Goal: Check status: Check status

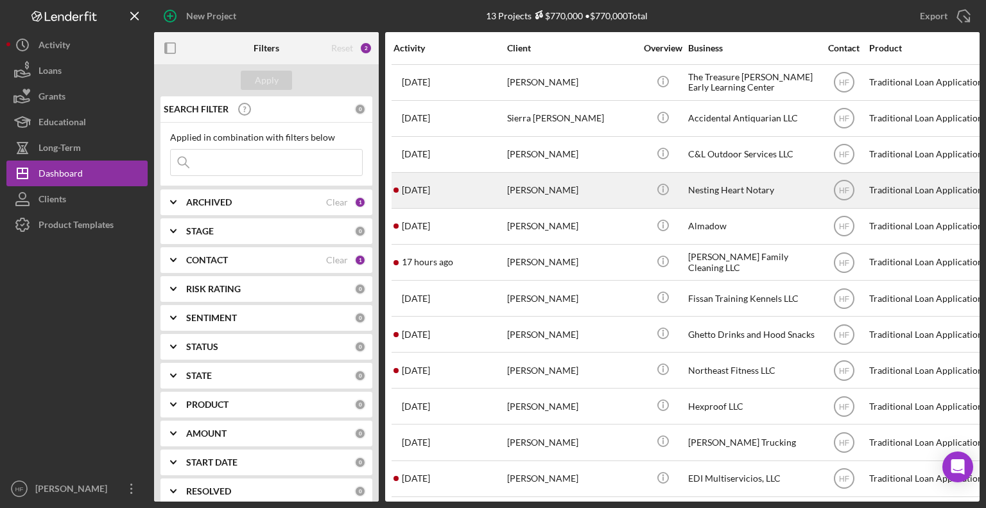
click at [476, 200] on div "[DATE] [PERSON_NAME]" at bounding box center [449, 190] width 112 height 34
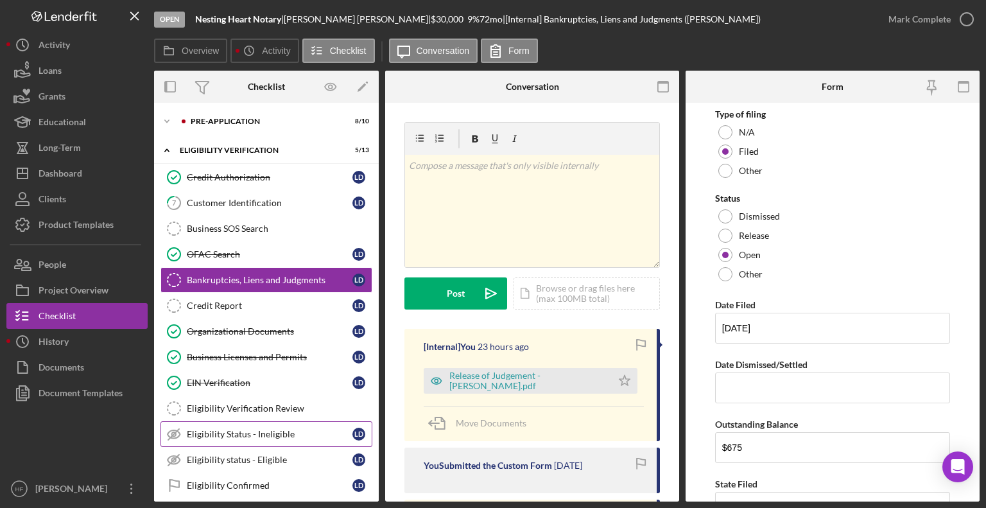
scroll to position [216, 0]
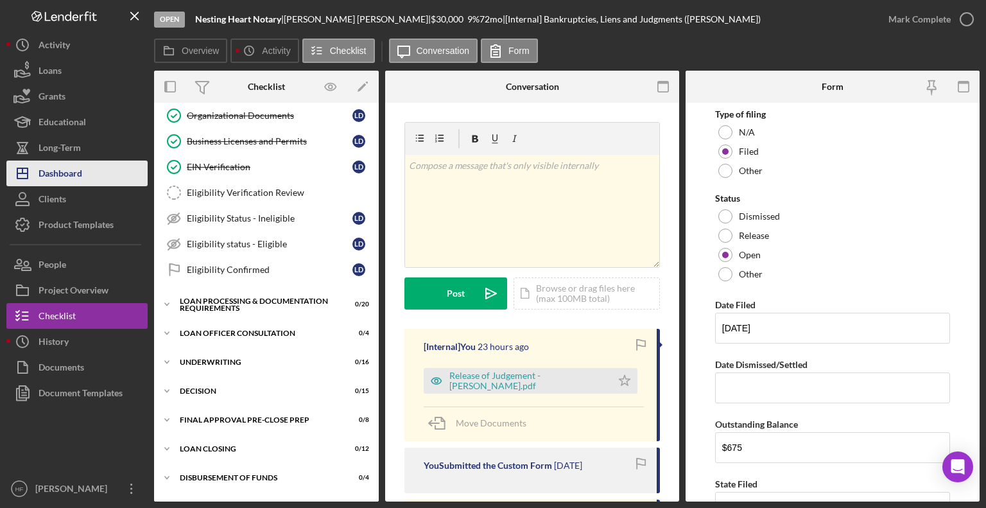
click at [76, 171] on div "Dashboard" at bounding box center [61, 174] width 44 height 29
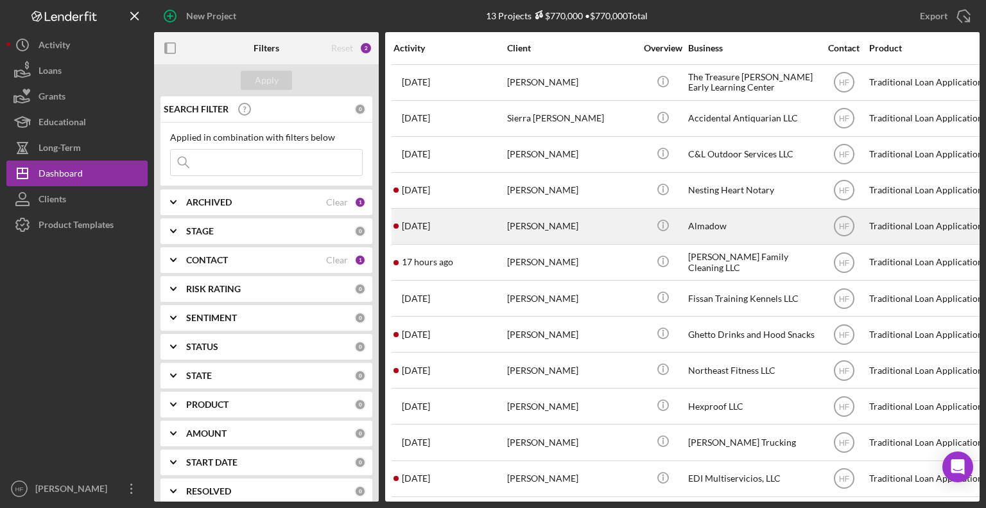
click at [442, 216] on div "[DATE] [PERSON_NAME]" at bounding box center [449, 226] width 112 height 34
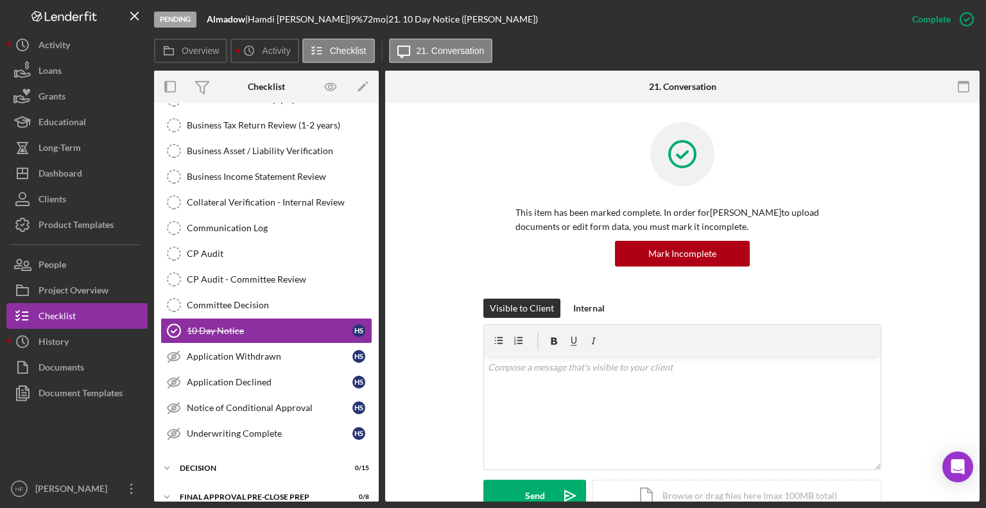
scroll to position [240, 0]
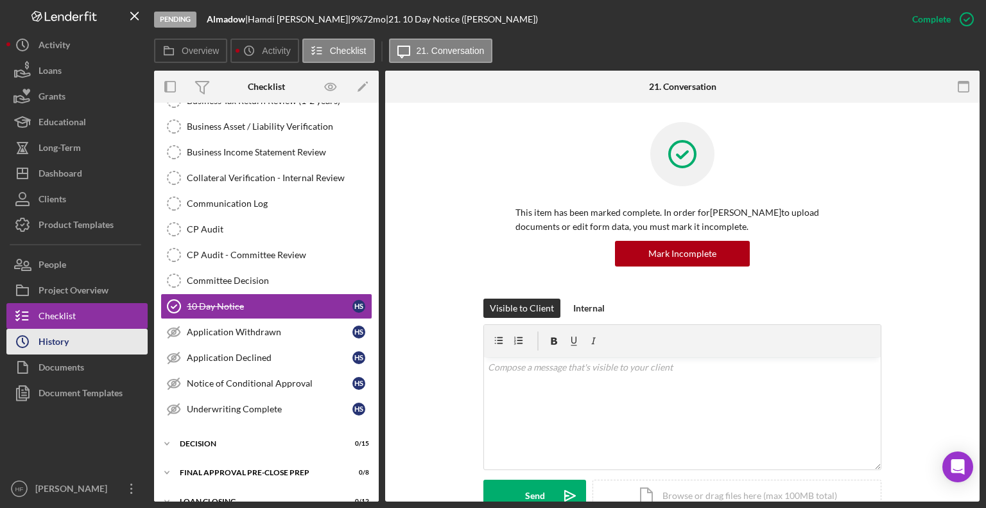
click at [109, 334] on button "Icon/History History" at bounding box center [76, 342] width 141 height 26
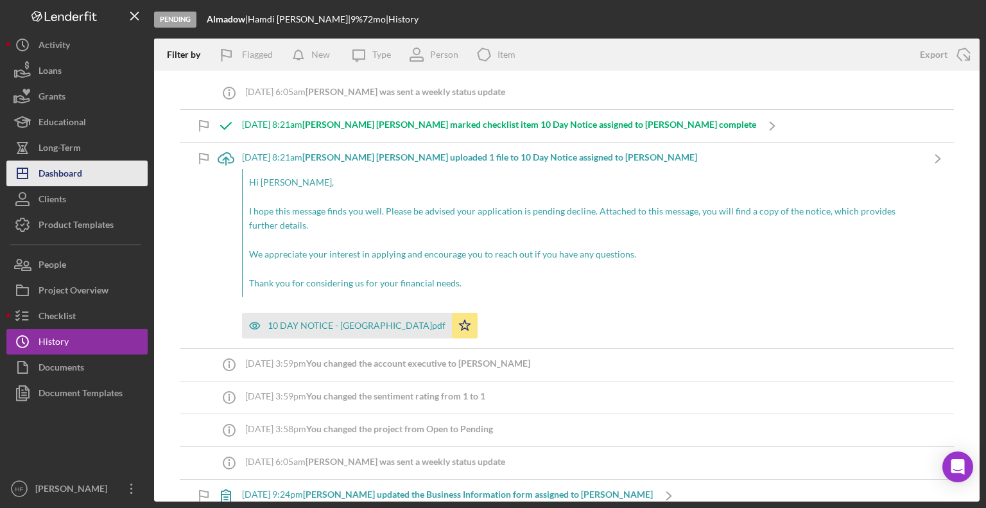
click at [85, 168] on button "Icon/Dashboard Dashboard" at bounding box center [76, 173] width 141 height 26
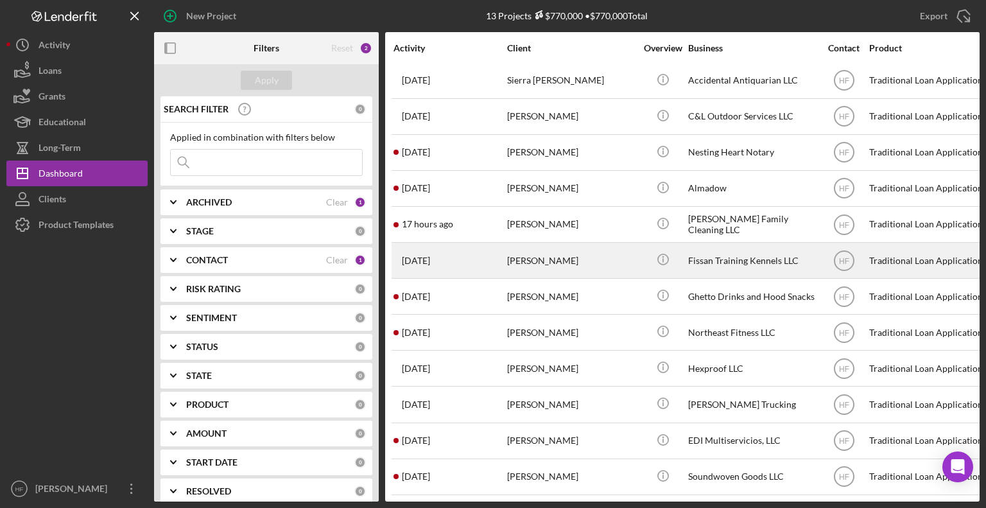
scroll to position [46, 0]
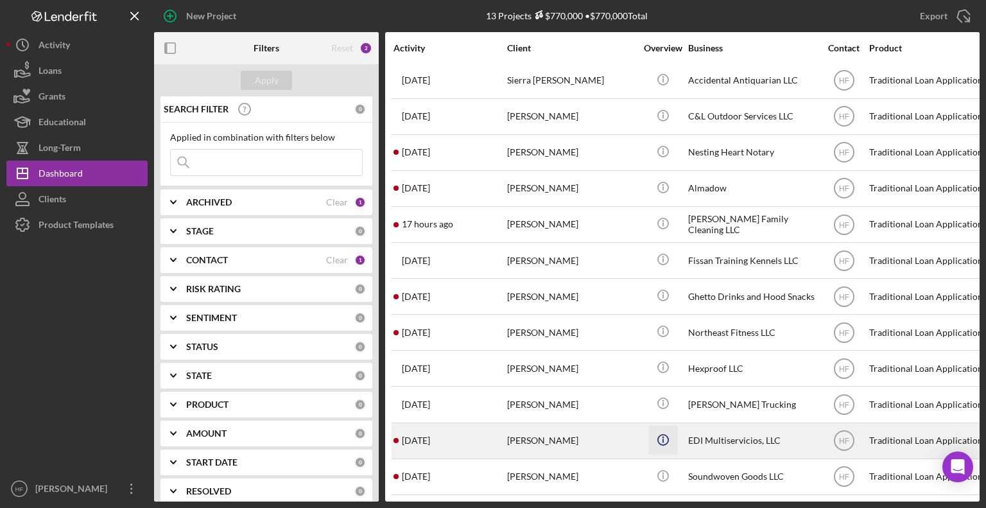
click at [650, 437] on icon "Icon/Info" at bounding box center [662, 439] width 29 height 29
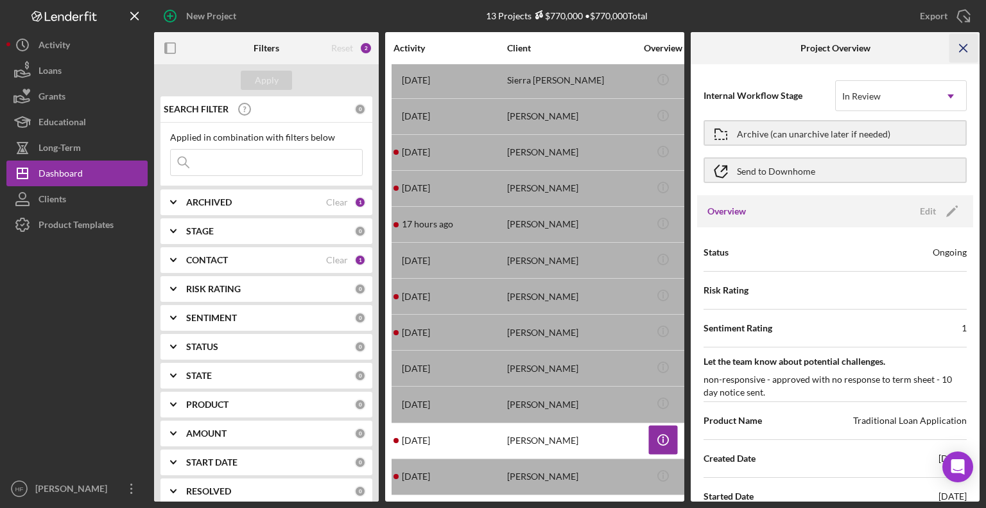
click at [963, 46] on icon "Icon/Menu Close" at bounding box center [963, 48] width 29 height 29
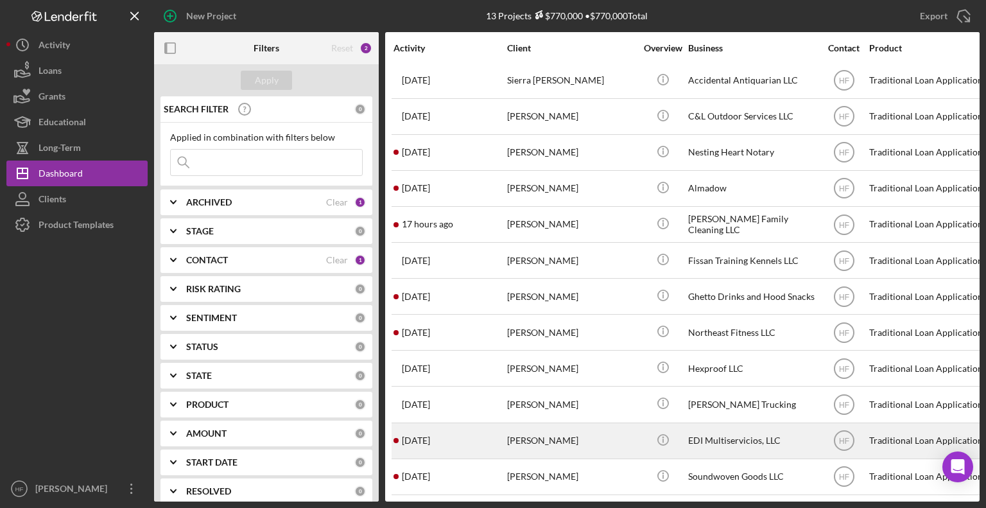
click at [547, 439] on div "[PERSON_NAME]" at bounding box center [571, 441] width 128 height 34
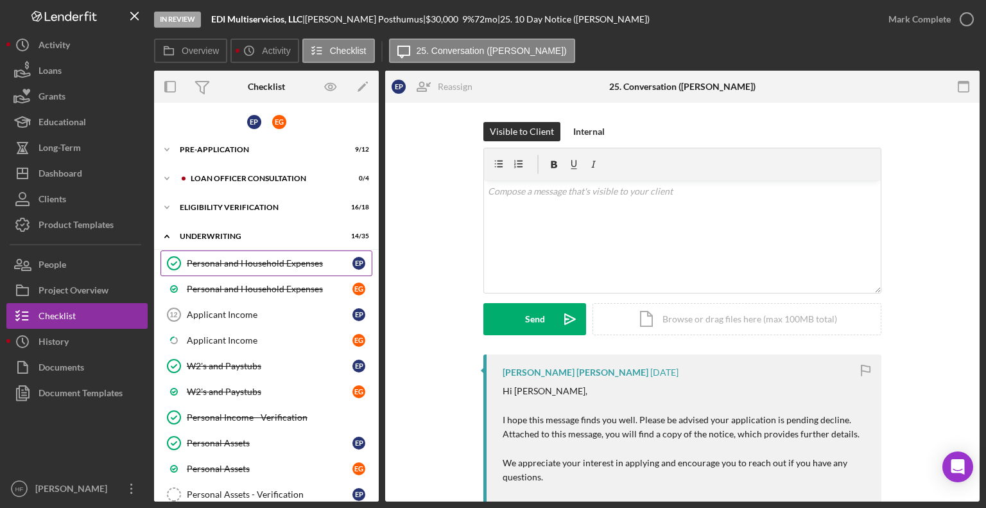
click at [255, 267] on link "Personal and Household Expenses Personal and Household Expenses E P" at bounding box center [266, 263] width 212 height 26
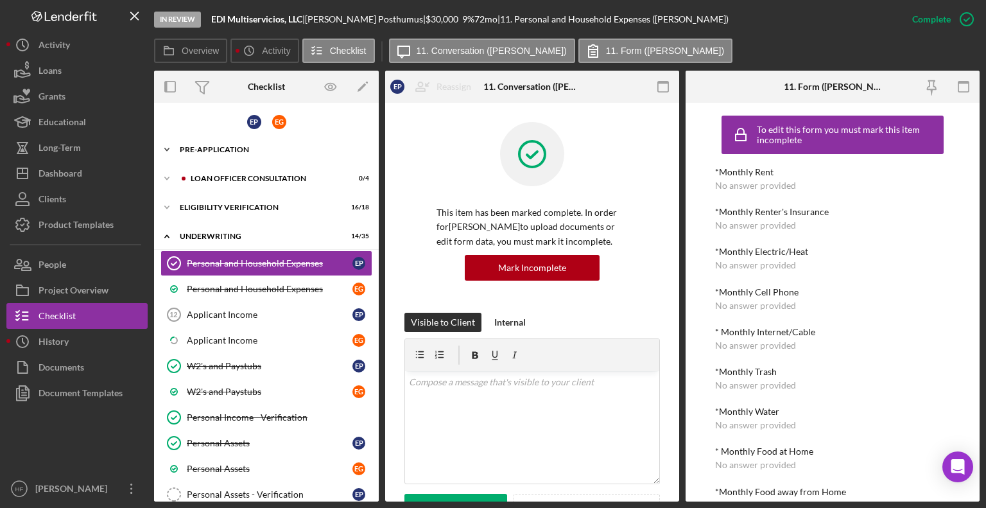
click at [265, 139] on div "Icon/Expander Pre-Application 9 / 12" at bounding box center [266, 150] width 225 height 26
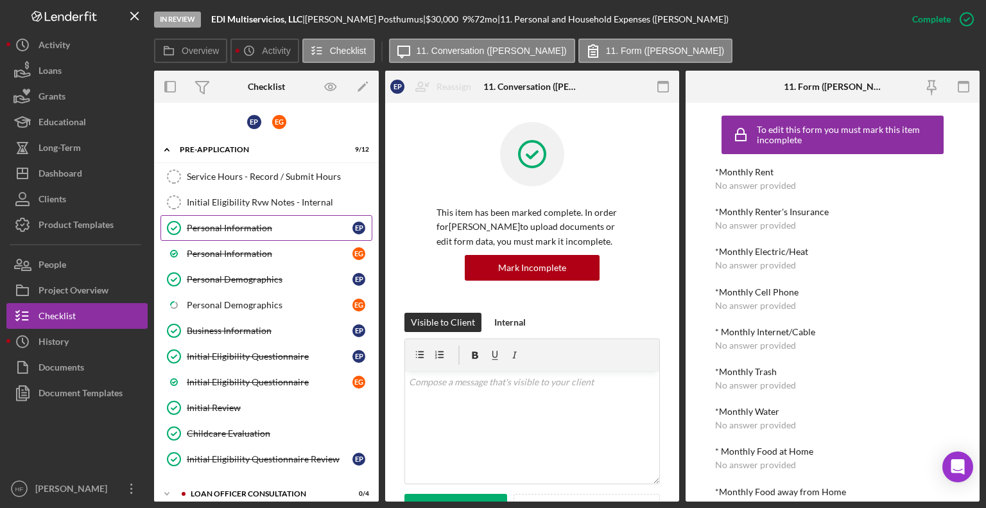
click at [280, 228] on div "Personal Information" at bounding box center [270, 228] width 166 height 10
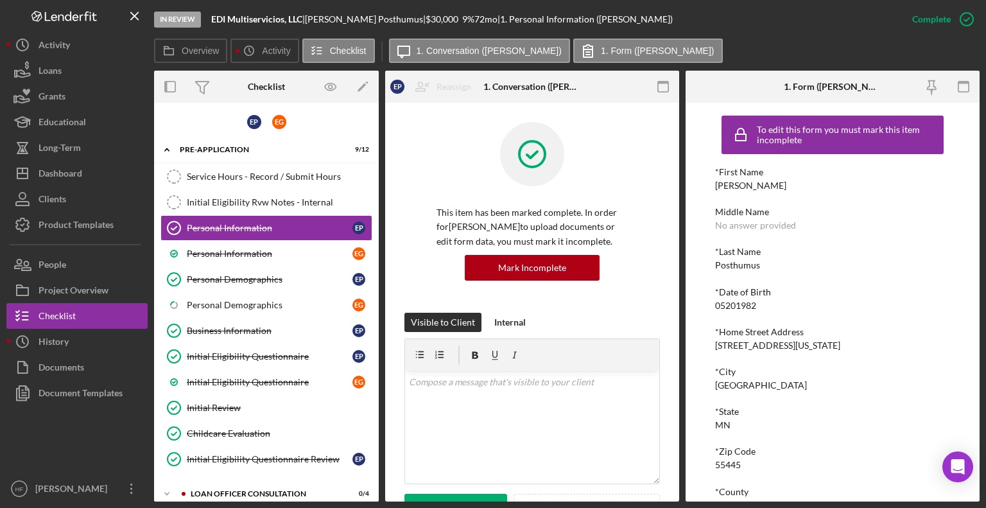
scroll to position [147, 0]
